Goal: Find specific page/section: Find specific page/section

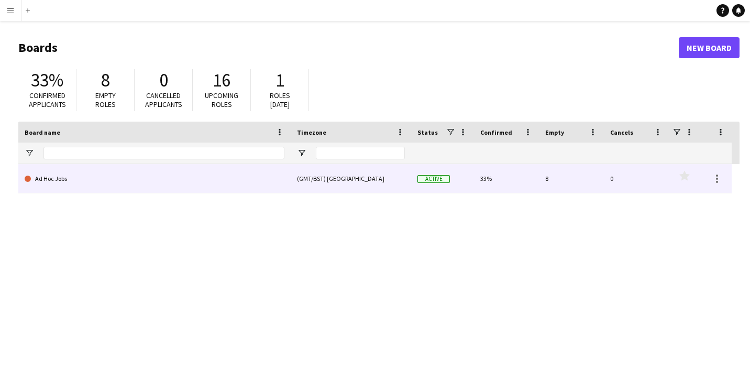
click at [166, 179] on link "Ad Hoc Jobs" at bounding box center [155, 178] width 260 height 29
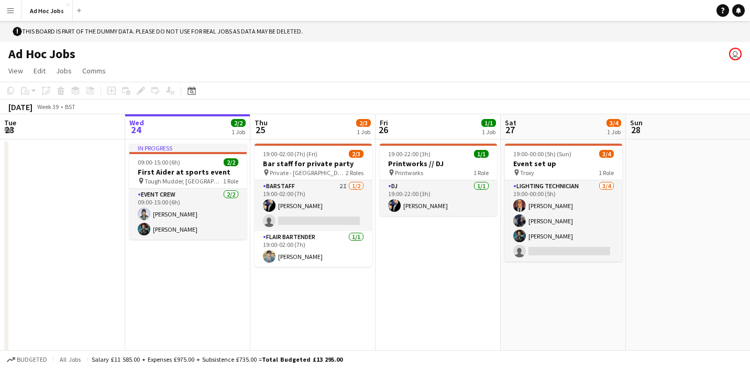
click at [12, 9] on app-icon "Menu" at bounding box center [10, 10] width 8 height 8
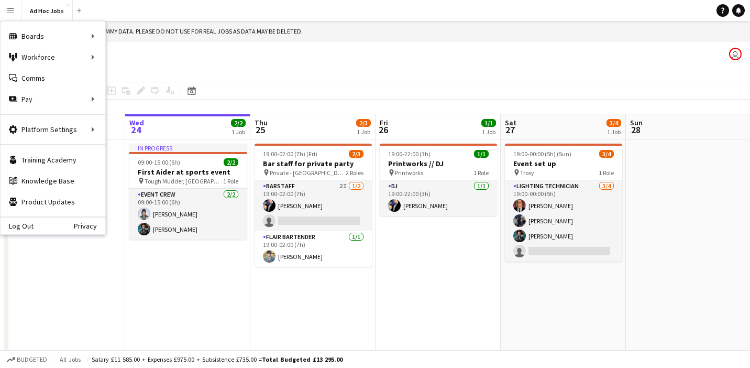
click at [265, 75] on app-page-menu "View Day view expanded Day view collapsed Month view Date picker Jump to [DATE]…" at bounding box center [375, 72] width 750 height 20
